Goal: Find specific page/section: Find specific page/section

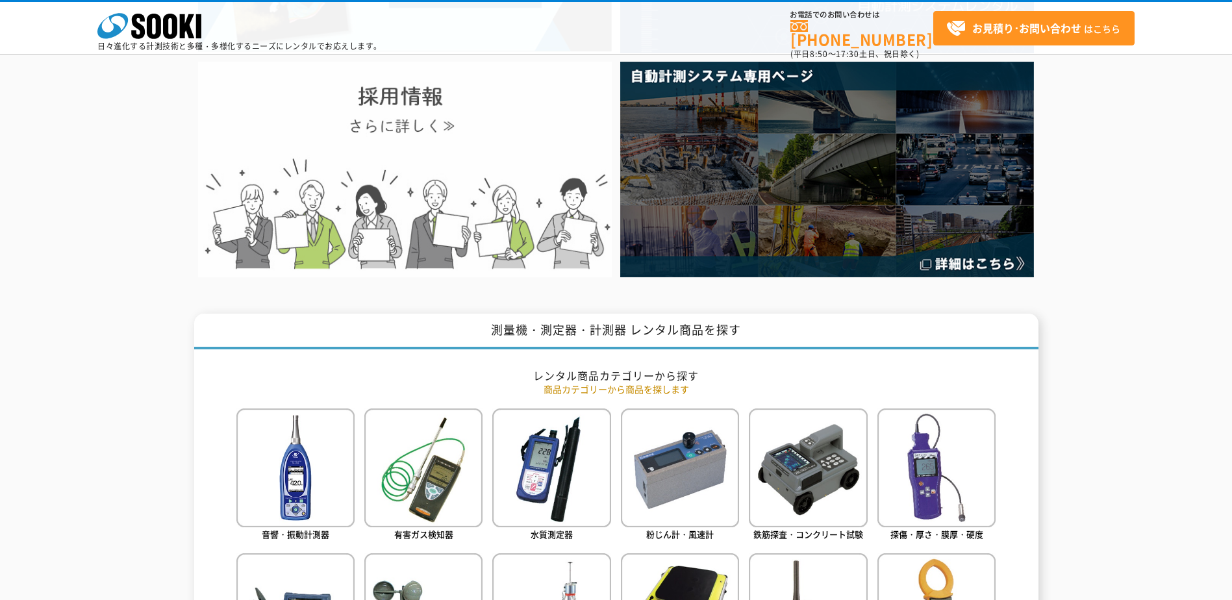
scroll to position [585, 0]
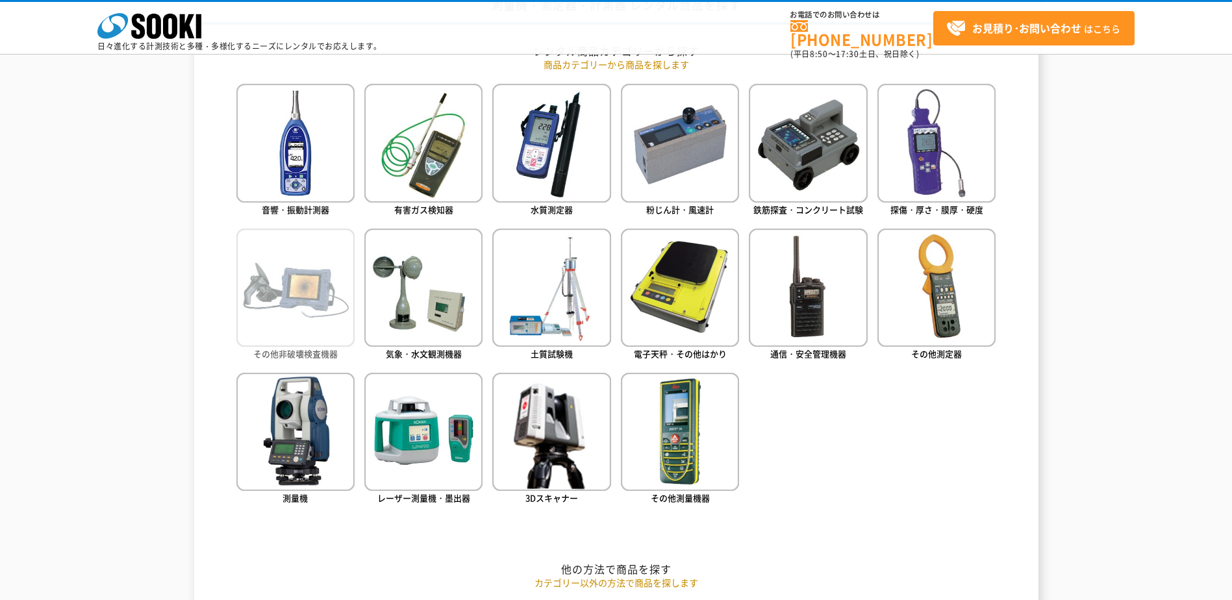
click at [296, 312] on img at bounding box center [295, 288] width 118 height 118
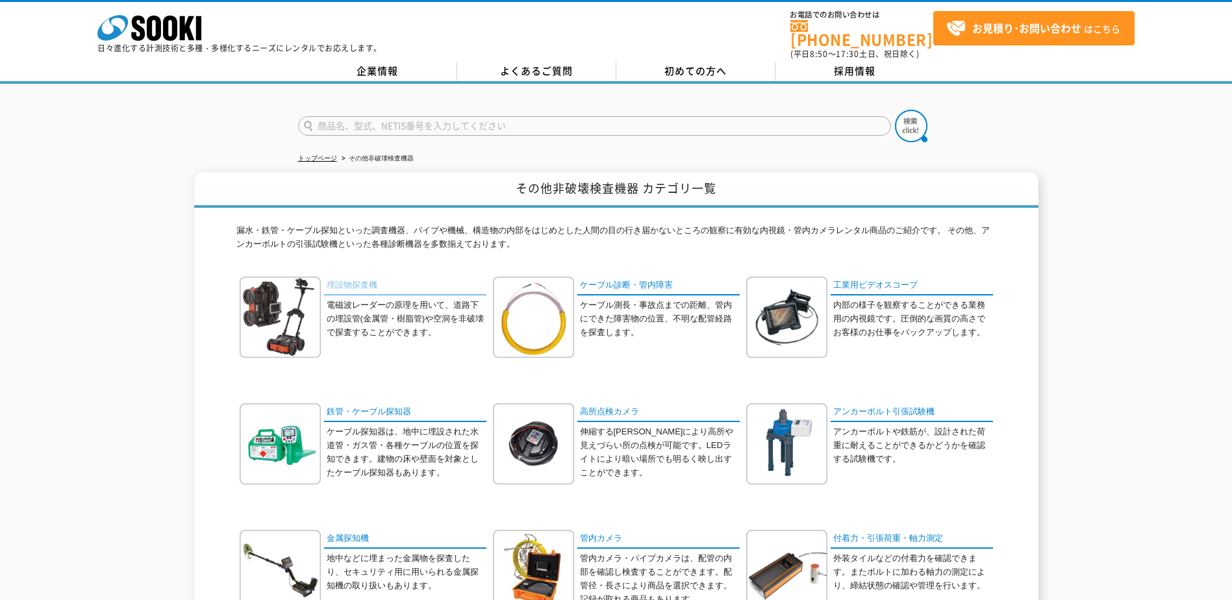
click at [358, 279] on link "埋設物探査機" at bounding box center [405, 286] width 162 height 19
